Goal: Use online tool/utility: Use online tool/utility

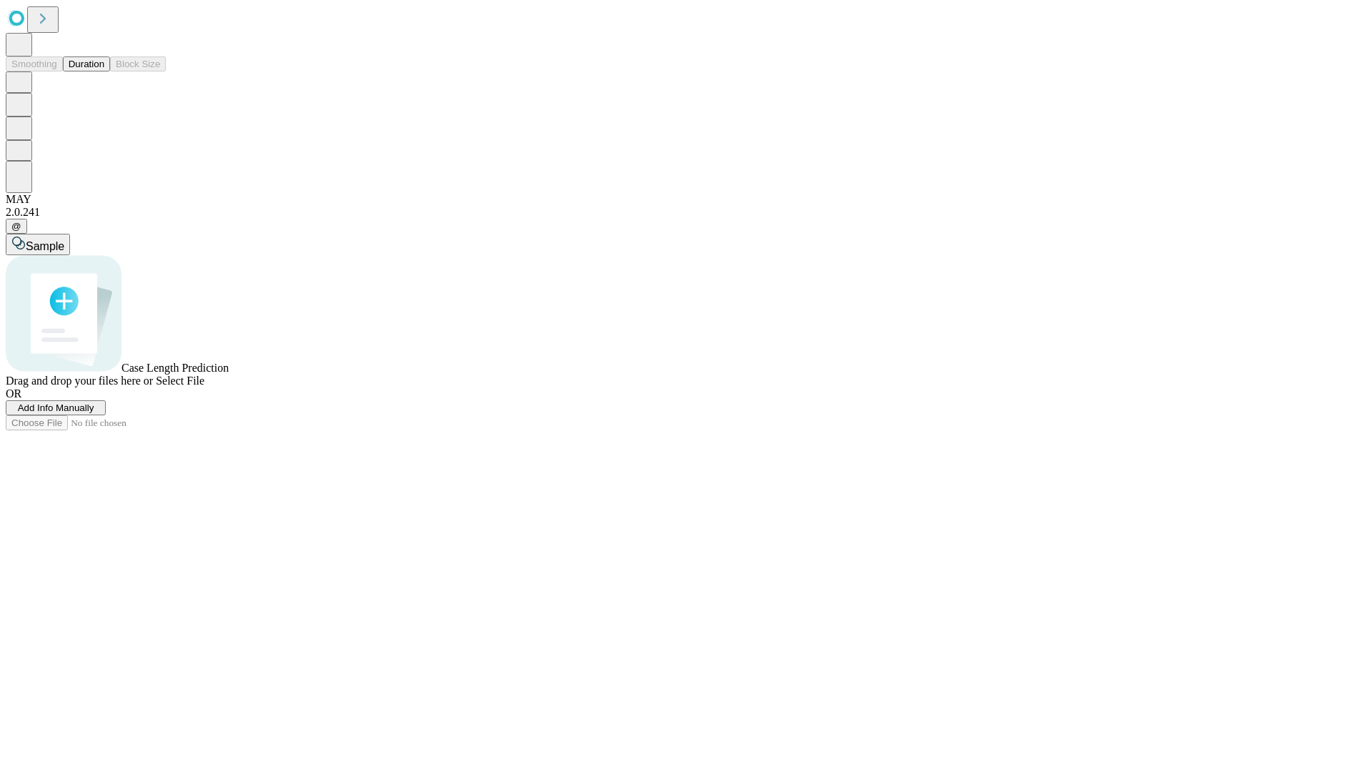
click at [104, 71] on button "Duration" at bounding box center [86, 63] width 47 height 15
click at [64, 240] on span "Sample" at bounding box center [45, 246] width 39 height 12
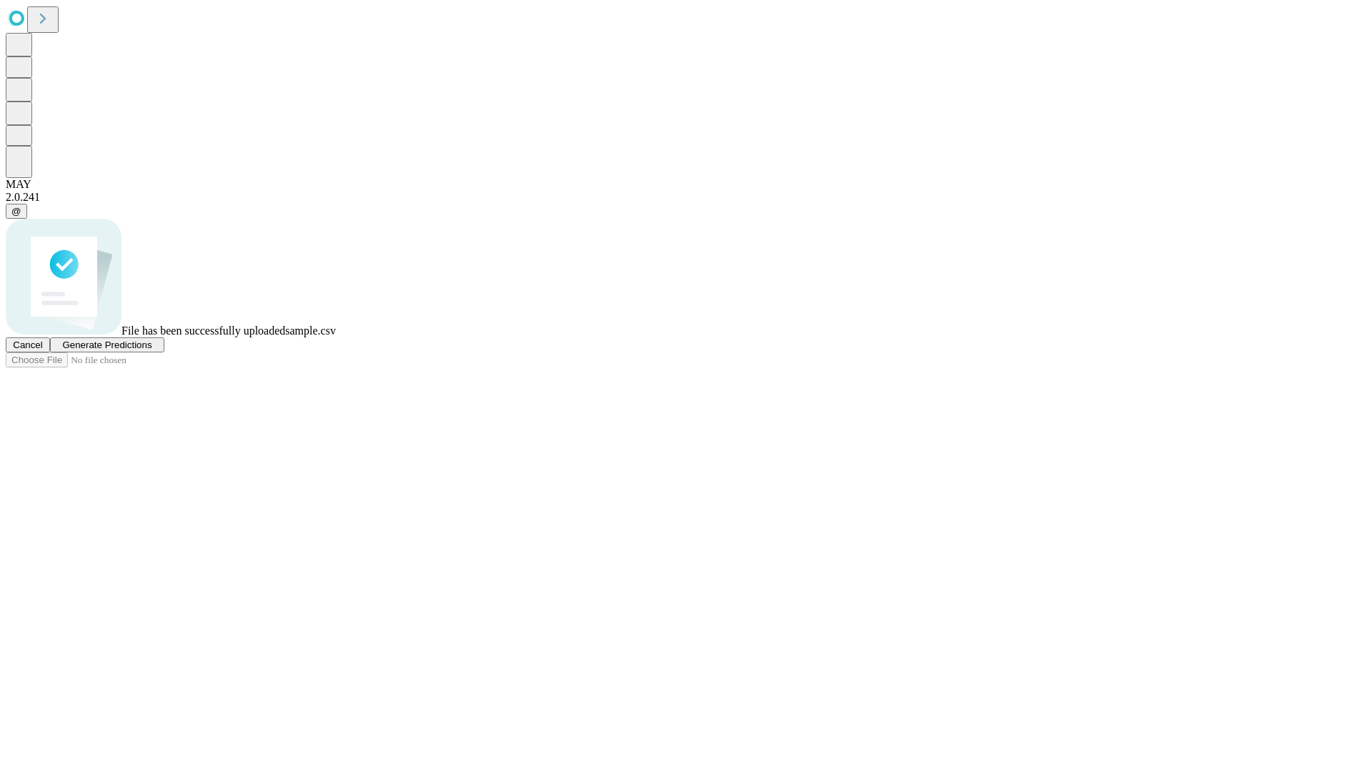
click at [152, 350] on span "Generate Predictions" at bounding box center [106, 344] width 89 height 11
